Goal: Information Seeking & Learning: Learn about a topic

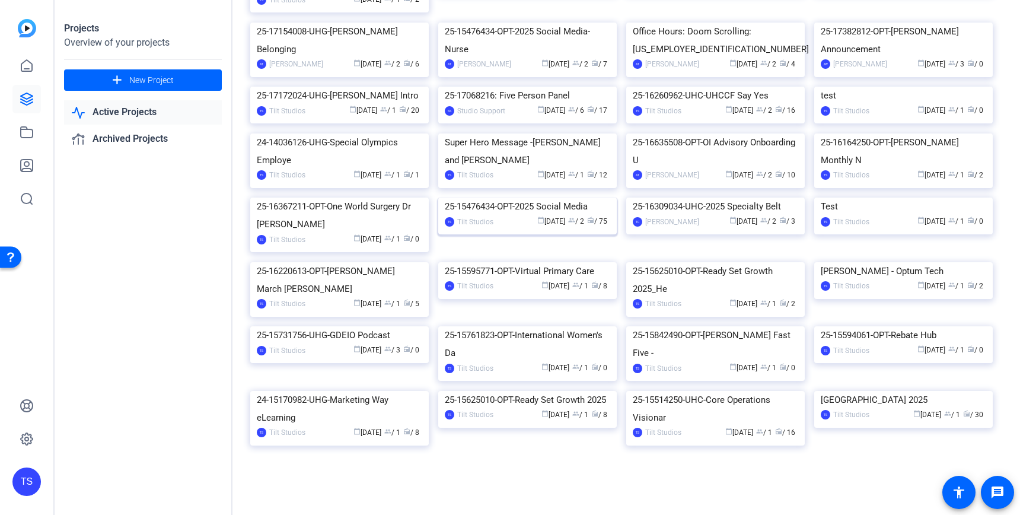
scroll to position [1097, 0]
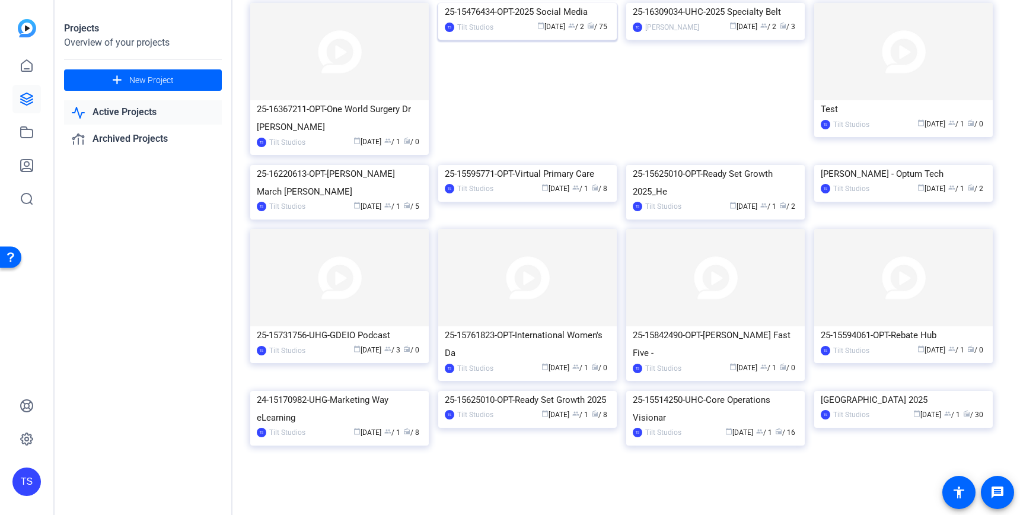
click at [534, 3] on img at bounding box center [527, 3] width 178 height 0
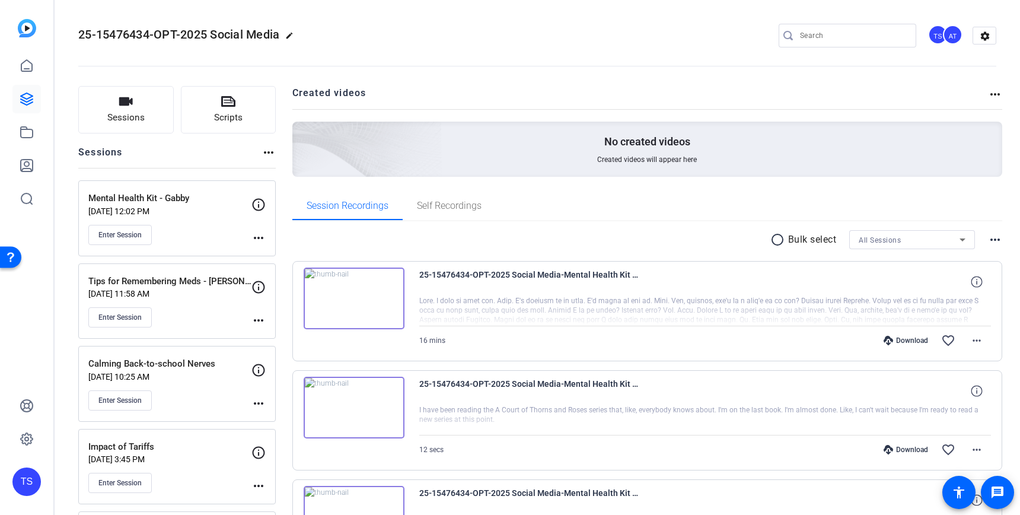
click at [479, 275] on span "25-15476434-OPT-2025 Social Media-Mental Health Kit - Gabby-iPhone 15 Pro-2025-…" at bounding box center [528, 281] width 219 height 28
click at [391, 282] on img at bounding box center [354, 298] width 101 height 62
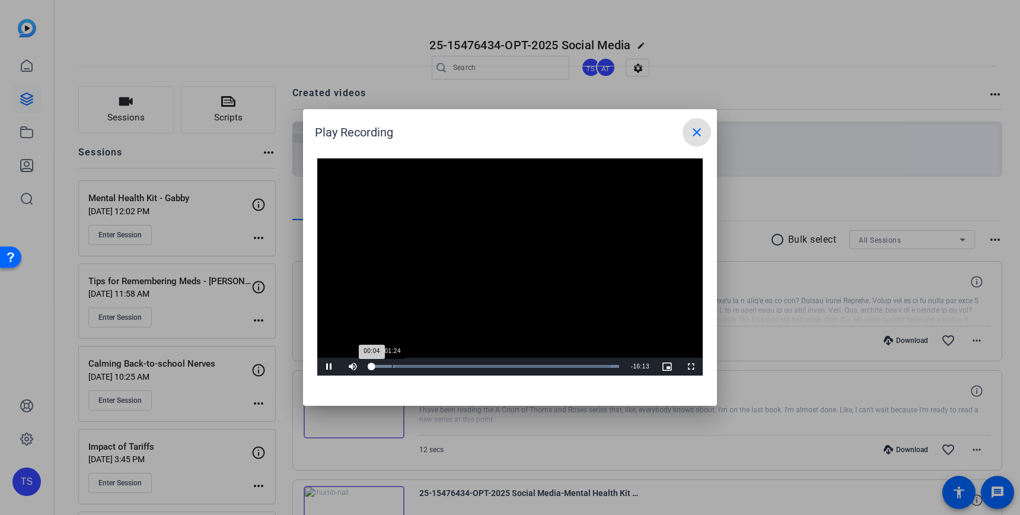
click at [393, 366] on div "Loaded : 100.00% 01:24 00:04" at bounding box center [495, 366] width 248 height 3
click at [326, 366] on span "Video Player" at bounding box center [329, 366] width 24 height 0
click at [697, 128] on mat-icon "close" at bounding box center [697, 132] width 14 height 14
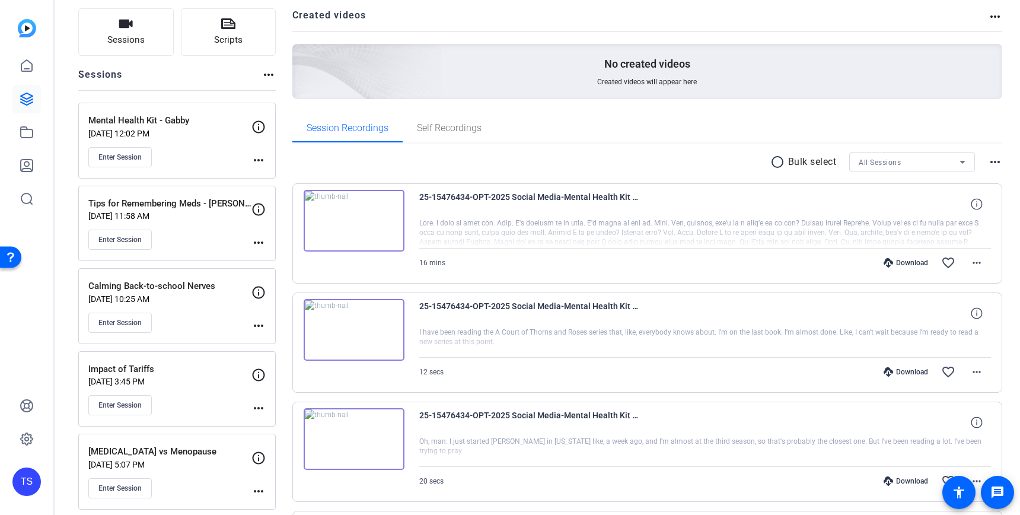
scroll to position [78, 0]
click at [379, 228] on img at bounding box center [354, 220] width 101 height 62
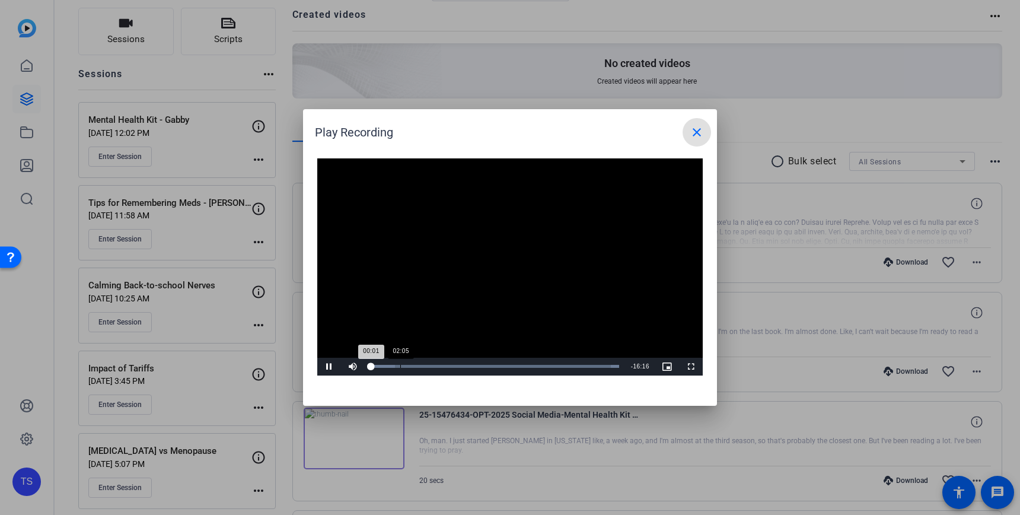
click at [417, 366] on div "Loaded : 100.00%" at bounding box center [495, 366] width 248 height 3
drag, startPoint x: 436, startPoint y: 366, endPoint x: 464, endPoint y: 365, distance: 27.9
click at [451, 365] on div "Loaded : 100.00% 04:08 02:41" at bounding box center [495, 366] width 248 height 3
click at [471, 365] on div "Loaded : 100.00% 05:54 05:03" at bounding box center [495, 366] width 248 height 3
click at [489, 367] on div "07:37" at bounding box center [489, 366] width 1 height 3
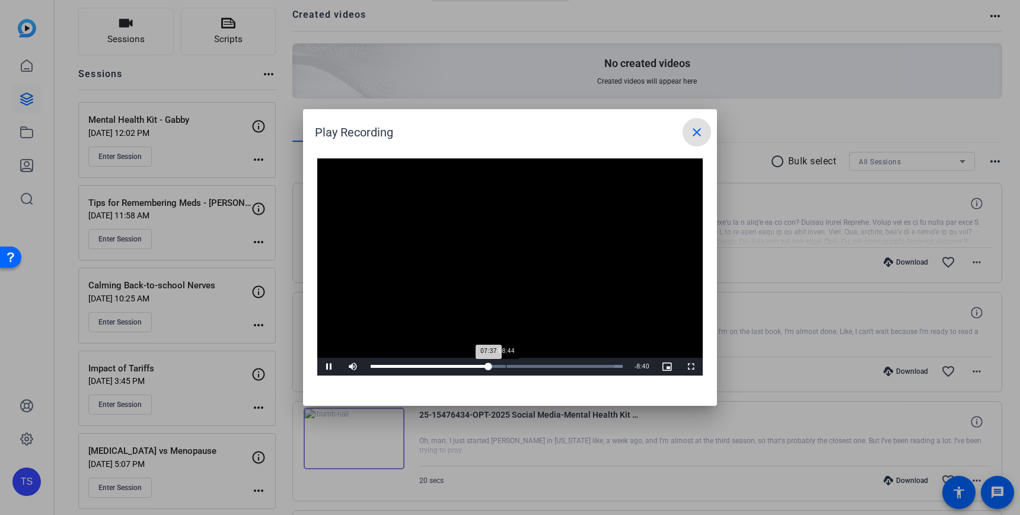
drag, startPoint x: 511, startPoint y: 365, endPoint x: 521, endPoint y: 364, distance: 10.7
click at [513, 365] on div "Loaded : 100.00% 08:44 07:37" at bounding box center [497, 366] width 252 height 3
click at [538, 363] on div "Loaded : 100.00% 09:44 09:07" at bounding box center [497, 367] width 264 height 18
click at [563, 363] on div "Loaded : 100.00% 11:21 10:46" at bounding box center [497, 367] width 264 height 18
drag, startPoint x: 533, startPoint y: 364, endPoint x: 510, endPoint y: 362, distance: 23.2
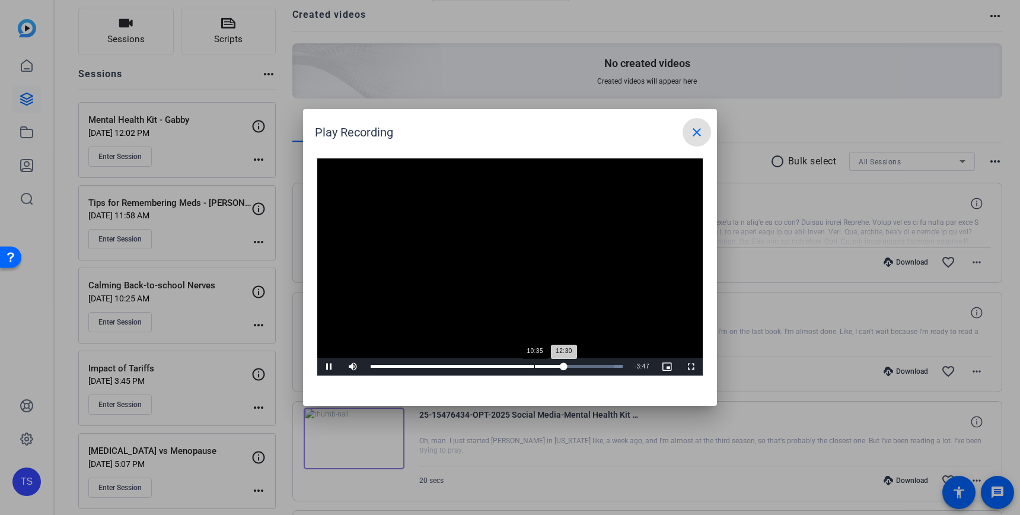
click at [528, 362] on div "Loaded : 100.00% 10:35 12:30" at bounding box center [497, 367] width 264 height 18
drag, startPoint x: 473, startPoint y: 362, endPoint x: 460, endPoint y: 361, distance: 13.7
click at [471, 361] on div "Loaded : 100.00% 06:51 10:16" at bounding box center [497, 367] width 264 height 18
click at [439, 362] on div "Loaded : 100.00% 04:19 06:38" at bounding box center [497, 367] width 264 height 18
click at [326, 366] on span "Video Player" at bounding box center [329, 366] width 24 height 0
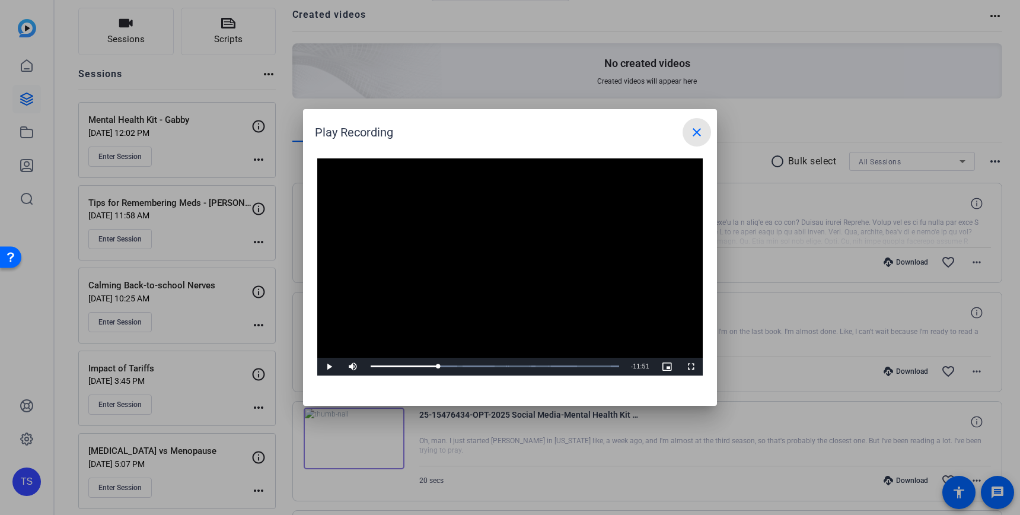
drag, startPoint x: 696, startPoint y: 129, endPoint x: 550, endPoint y: 136, distance: 146.0
click at [696, 129] on mat-icon "close" at bounding box center [697, 132] width 14 height 14
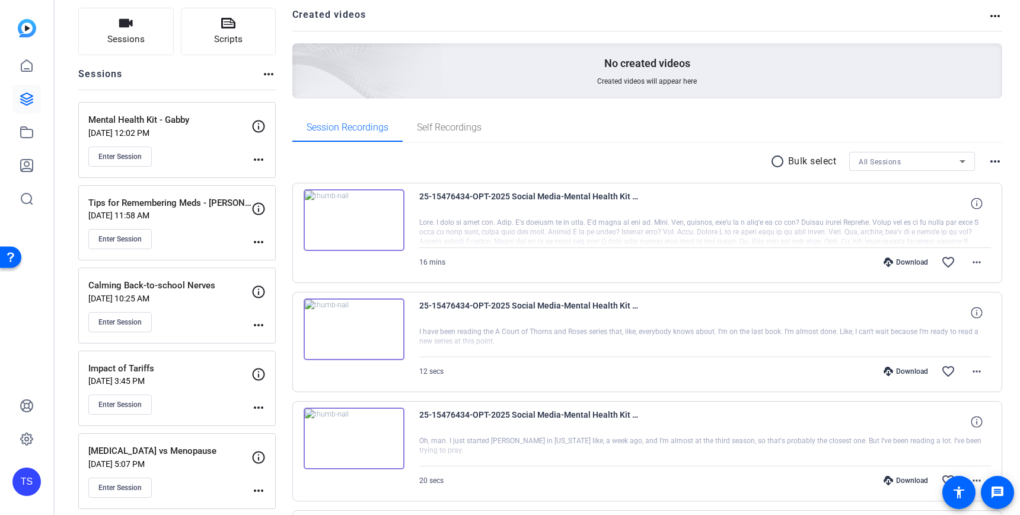
scroll to position [0, 0]
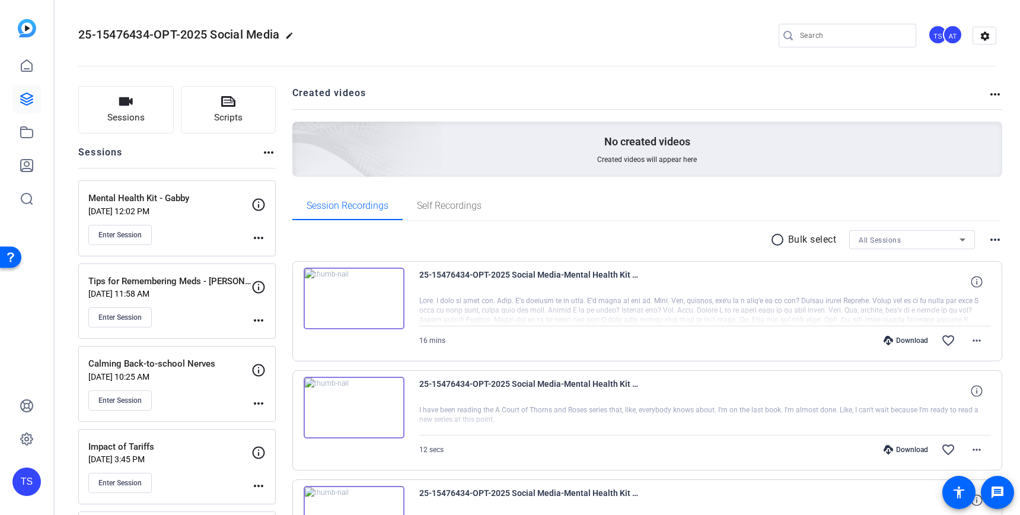
click at [218, 37] on span "25-15476434-OPT-2025 Social Media" at bounding box center [178, 34] width 201 height 14
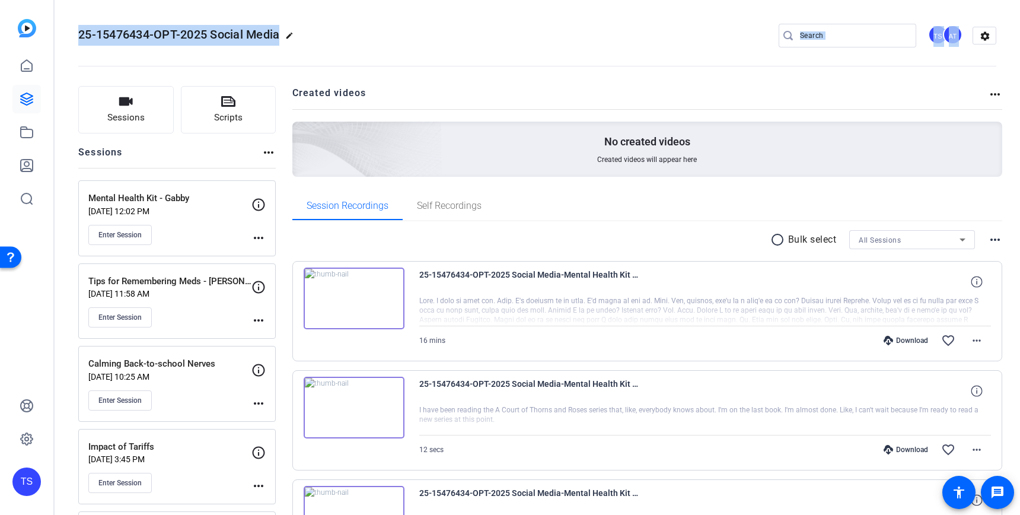
drag, startPoint x: 78, startPoint y: 34, endPoint x: 275, endPoint y: 44, distance: 197.7
click at [275, 44] on div "25-15476434-OPT-2025 Social Media edit TS AT settings" at bounding box center [537, 36] width 918 height 90
copy div "25-15476434-OPT-2025 Social Media edit TS AT settings"
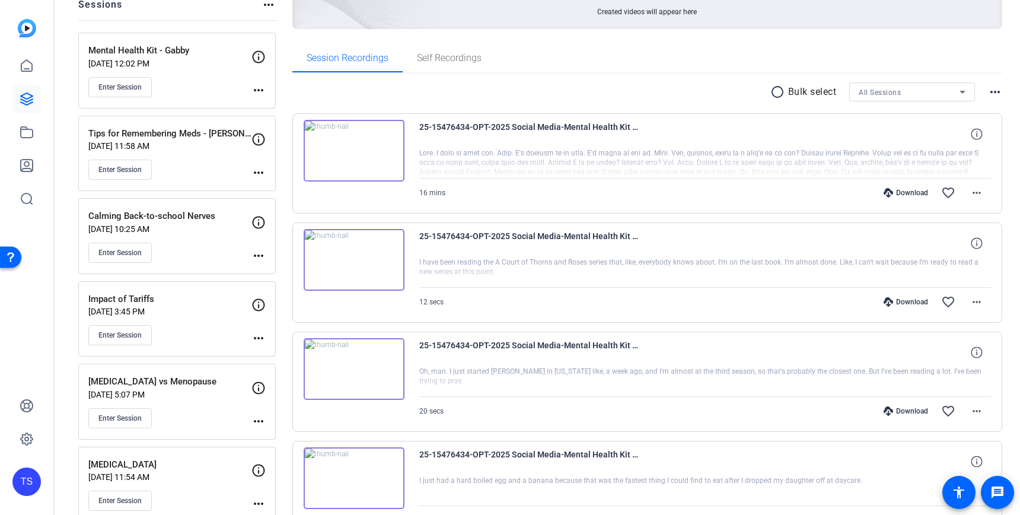
scroll to position [104, 0]
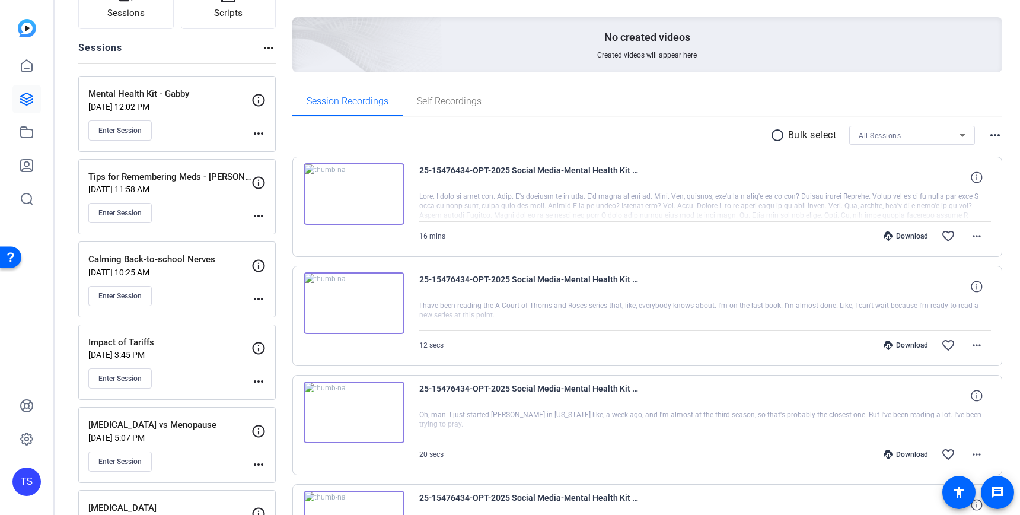
click at [378, 206] on img at bounding box center [354, 194] width 101 height 62
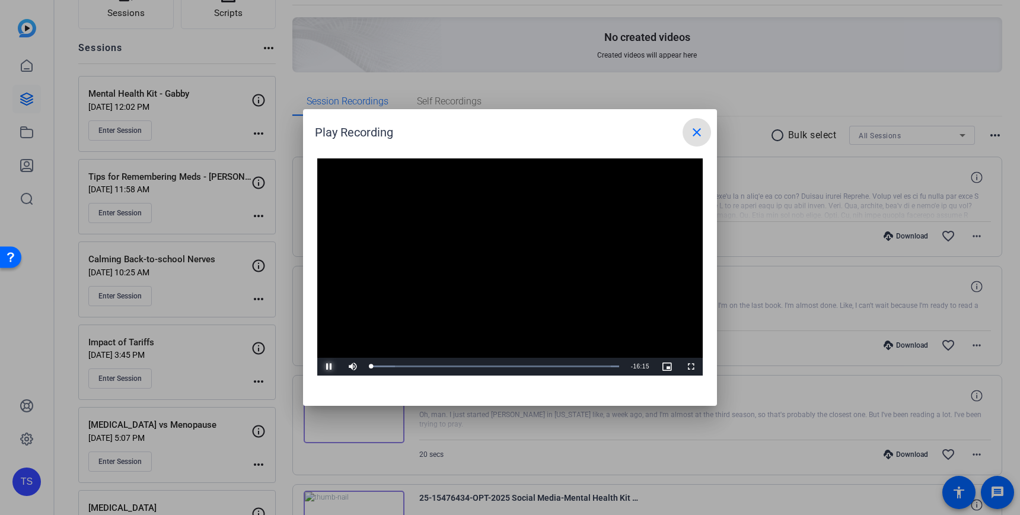
click at [328, 366] on span "Video Player" at bounding box center [329, 366] width 24 height 0
click at [694, 134] on mat-icon "close" at bounding box center [697, 132] width 14 height 14
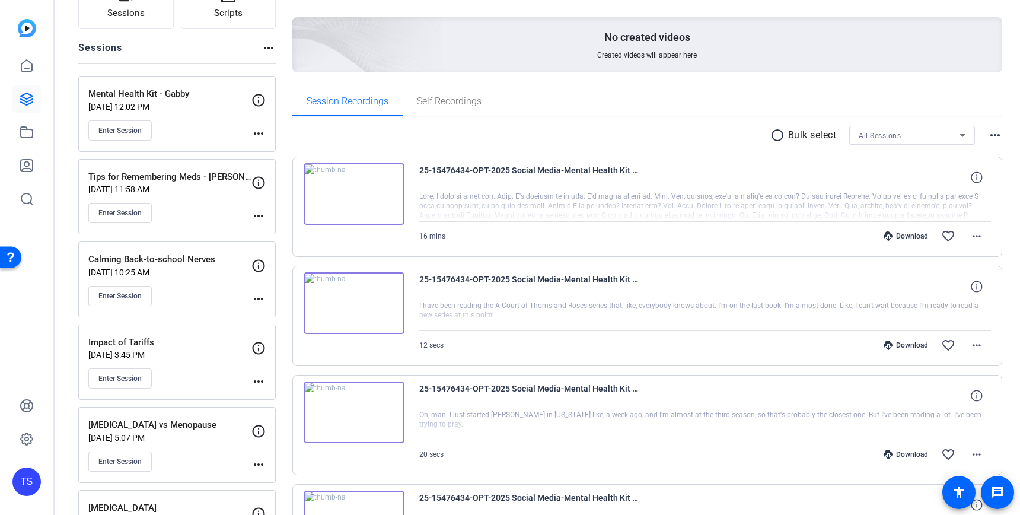
click at [195, 343] on p "Impact of Tariffs" at bounding box center [169, 343] width 163 height 14
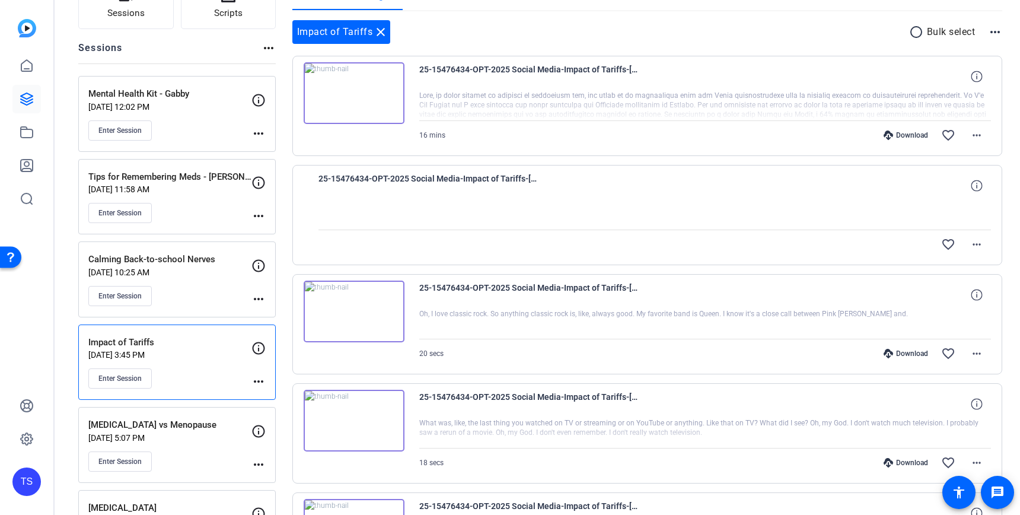
click at [209, 113] on div "Mental Health Kit - Gabby [DATE] 12:02 PM Enter Session" at bounding box center [169, 113] width 163 height 53
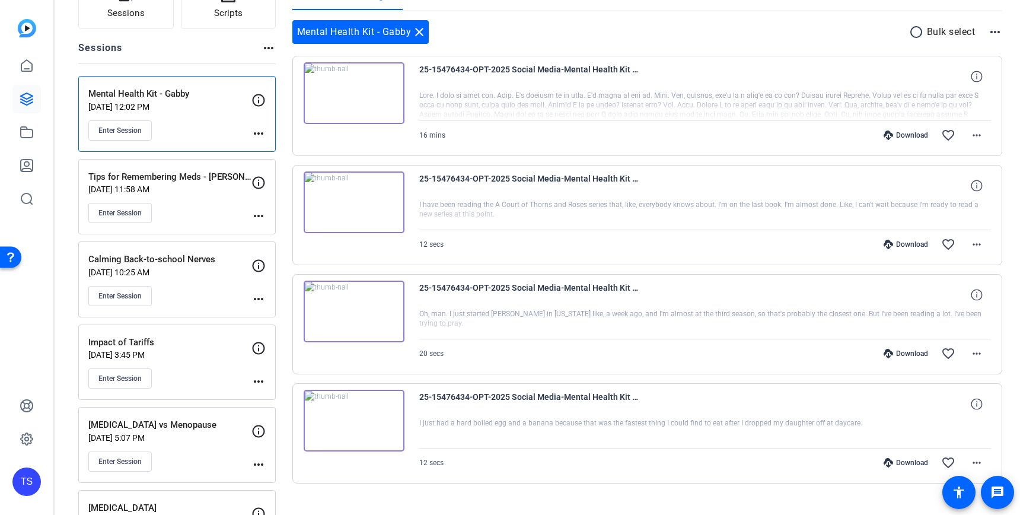
click at [197, 209] on div "Enter Session" at bounding box center [169, 213] width 163 height 20
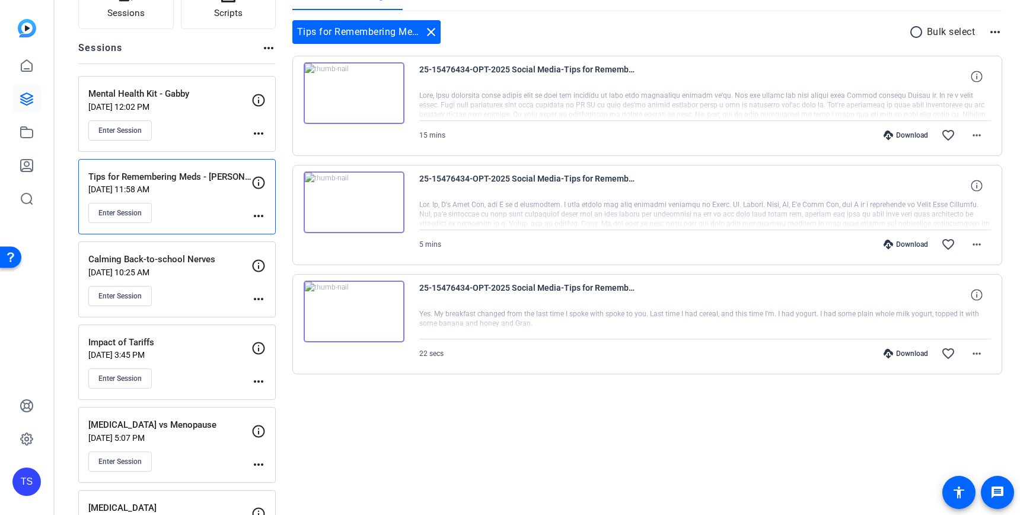
click at [205, 133] on div "Enter Session" at bounding box center [169, 130] width 163 height 20
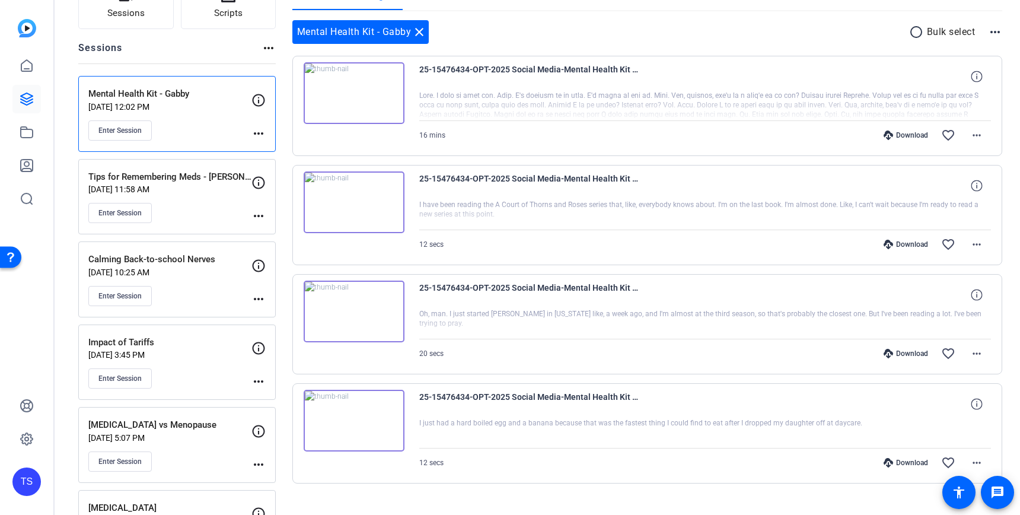
click at [218, 204] on div "Enter Session" at bounding box center [169, 213] width 163 height 20
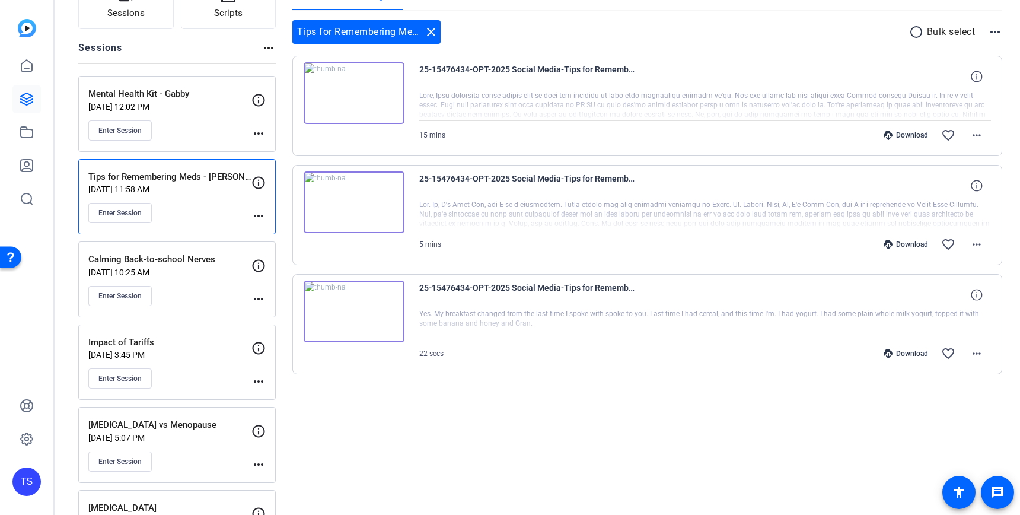
click at [219, 134] on div "Enter Session" at bounding box center [169, 130] width 163 height 20
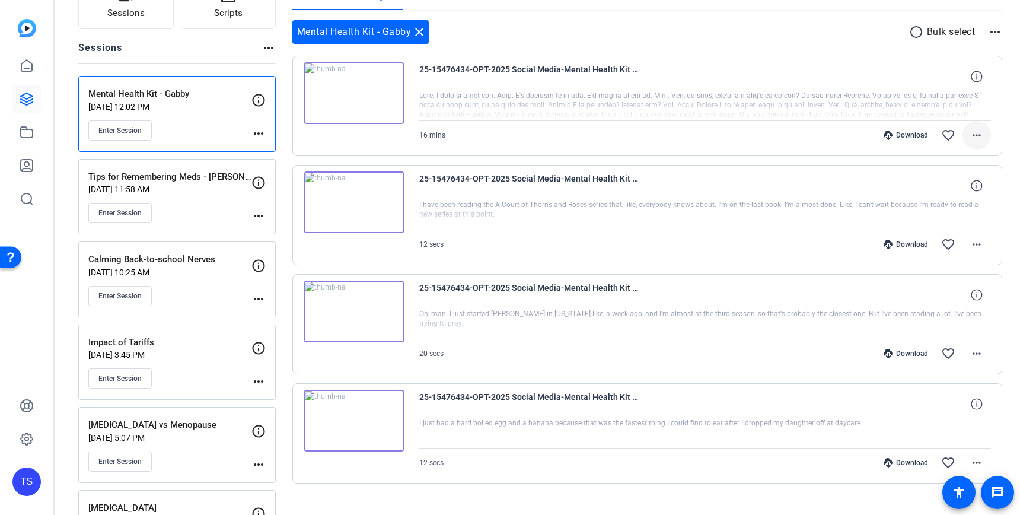
click at [981, 136] on mat-icon "more_horiz" at bounding box center [977, 135] width 14 height 14
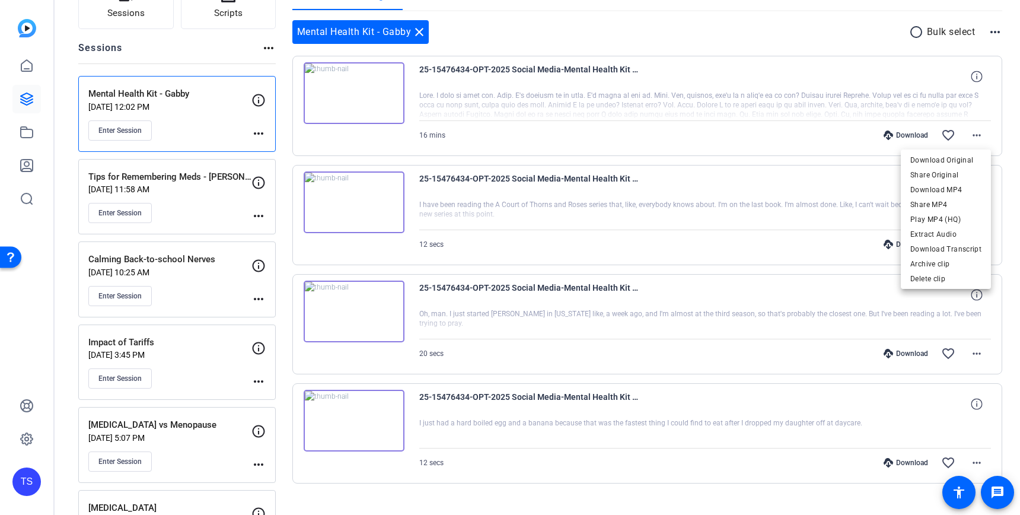
click at [843, 142] on div at bounding box center [510, 257] width 1020 height 515
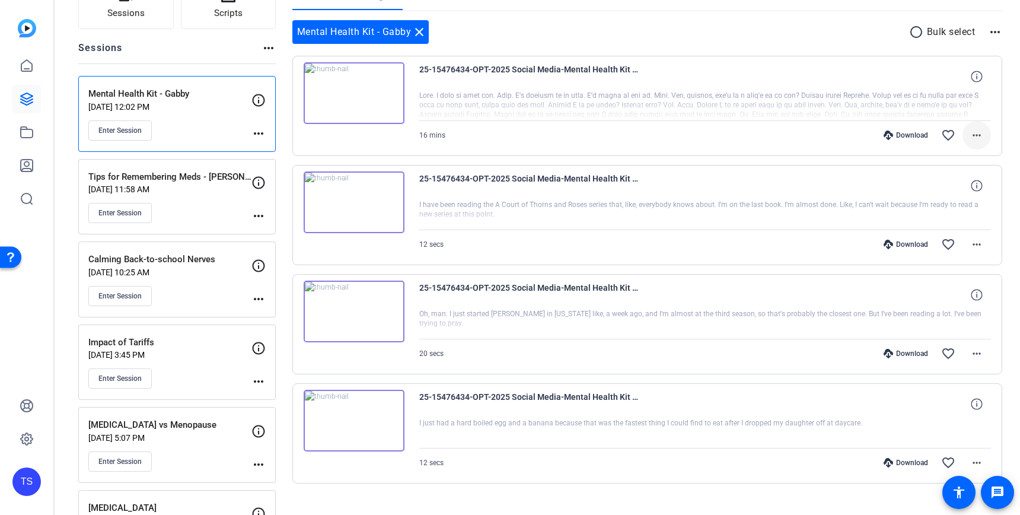
click at [980, 134] on mat-icon "more_horiz" at bounding box center [977, 135] width 14 height 14
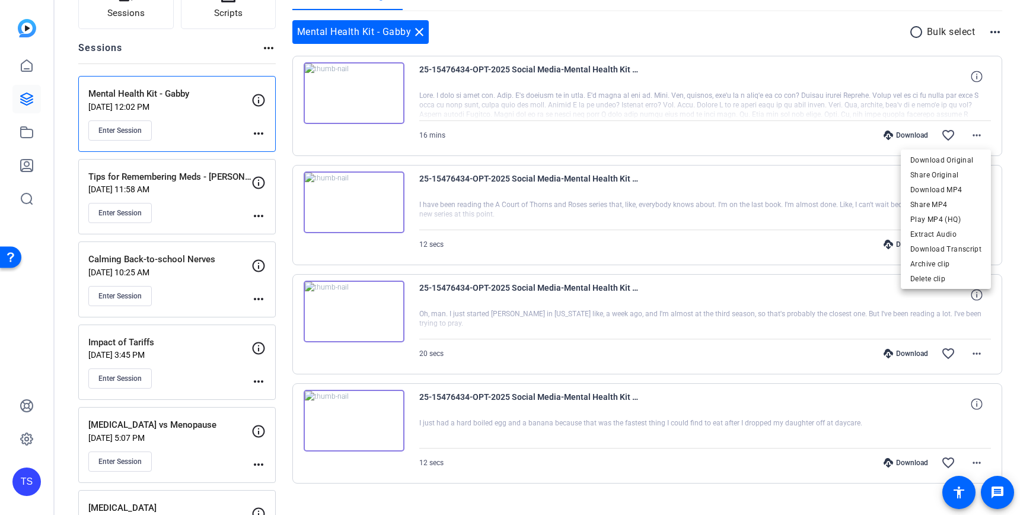
click at [801, 139] on div at bounding box center [510, 257] width 1020 height 515
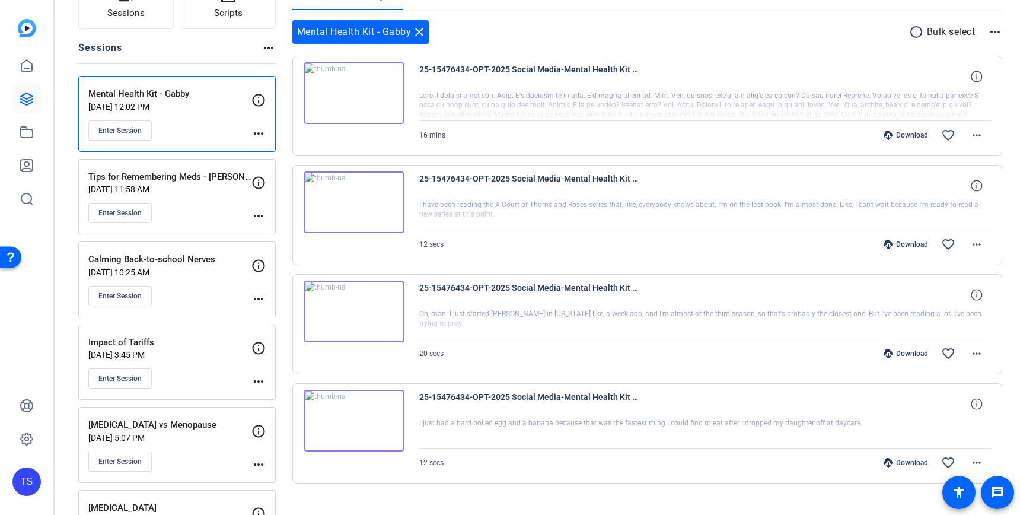
click at [871, 27] on div "Mental Health Kit - Gabby close radio_button_unchecked Bulk select more_horiz" at bounding box center [647, 32] width 710 height 24
